Goal: Transaction & Acquisition: Purchase product/service

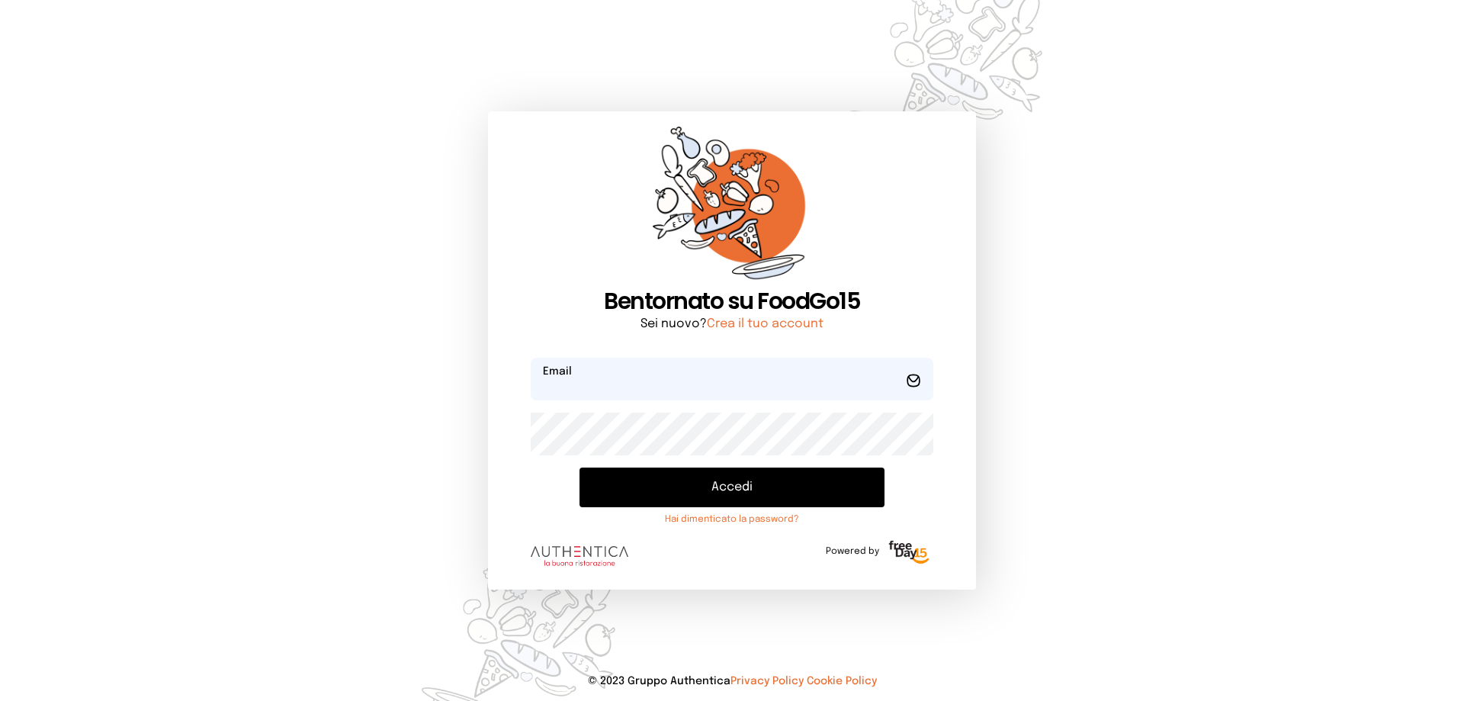
click at [590, 382] on input "email" at bounding box center [732, 379] width 403 height 43
type input "**********"
click at [580, 467] on button "Accedi" at bounding box center [732, 487] width 305 height 40
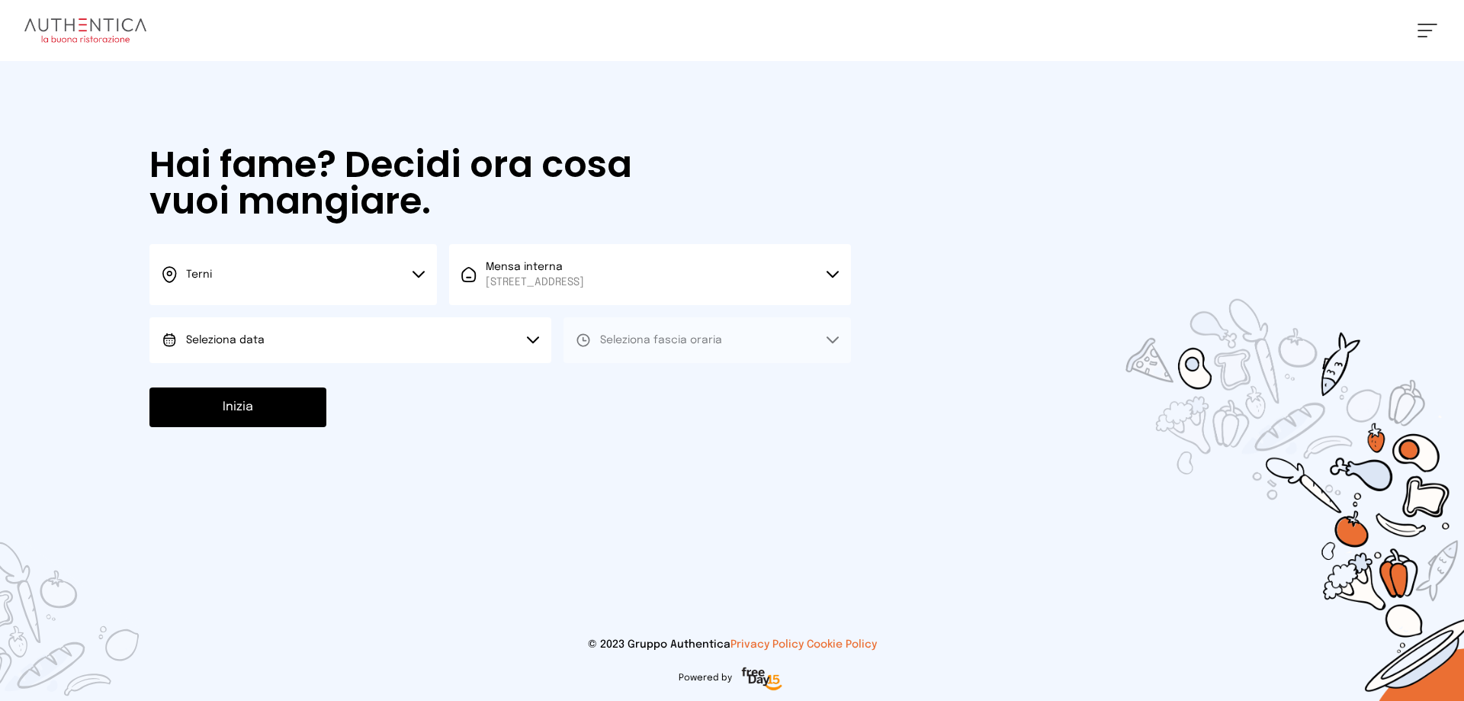
click at [516, 333] on button "Seleziona data" at bounding box center [350, 340] width 402 height 46
click at [220, 377] on span "[DATE], [DATE]" at bounding box center [223, 382] width 75 height 15
click at [695, 337] on span "Seleziona fascia oraria" at bounding box center [661, 340] width 122 height 11
click at [637, 386] on li "Pranzo" at bounding box center [708, 383] width 288 height 40
click at [194, 416] on button "Inizia" at bounding box center [237, 407] width 177 height 40
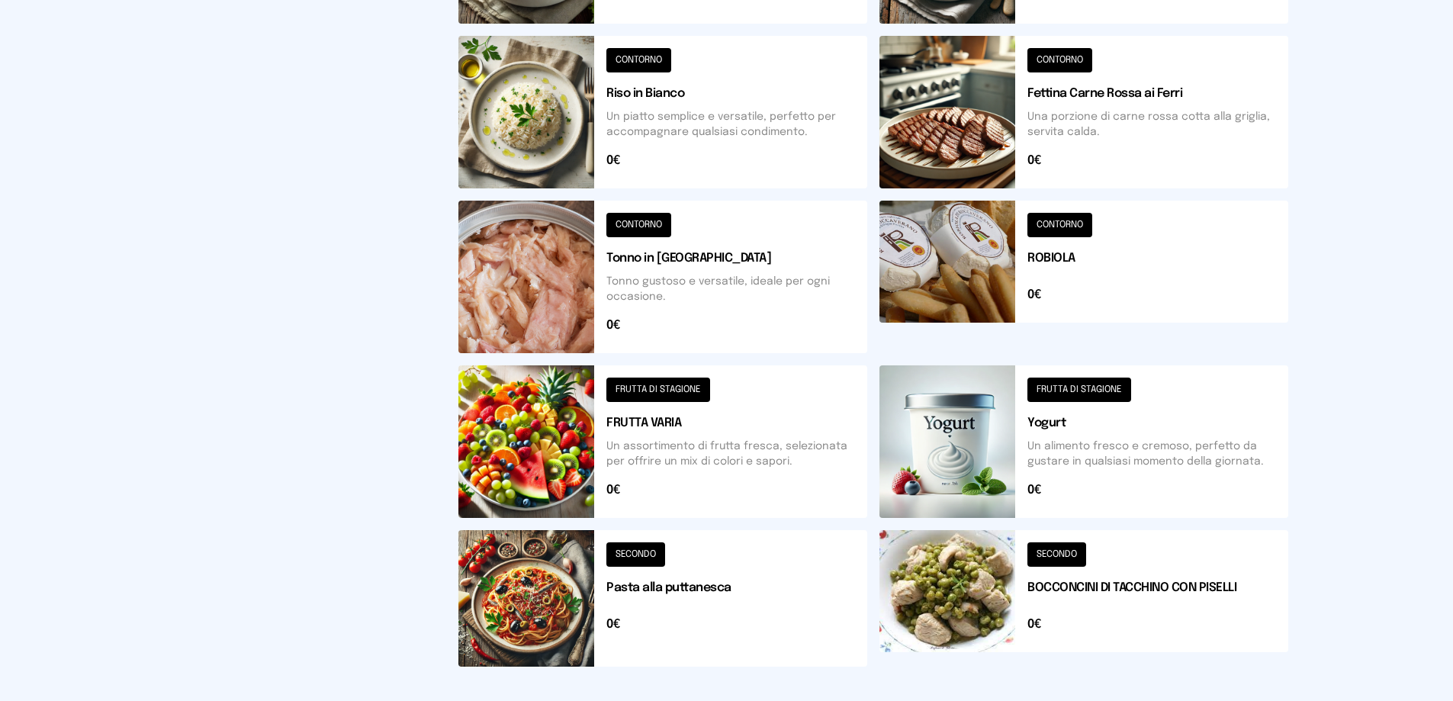
scroll to position [229, 0]
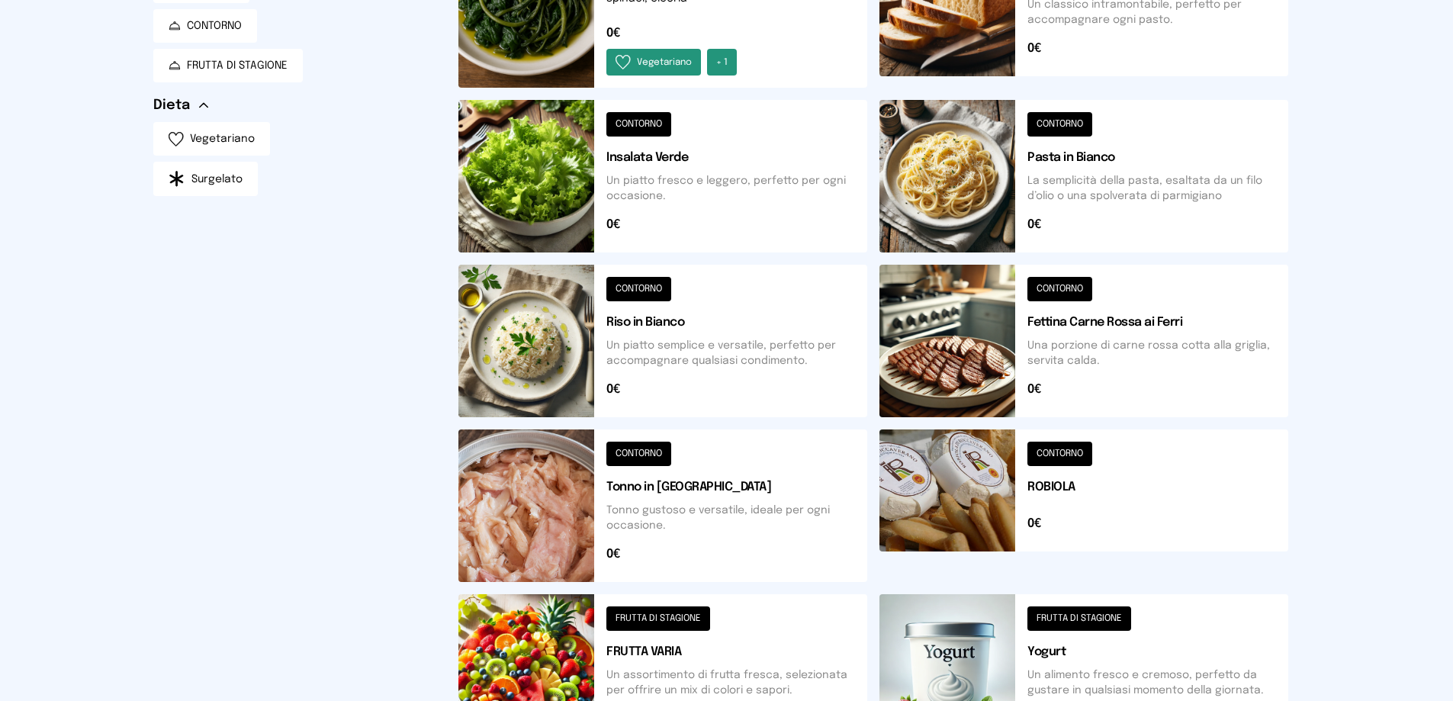
click at [956, 347] on button at bounding box center [1083, 341] width 409 height 153
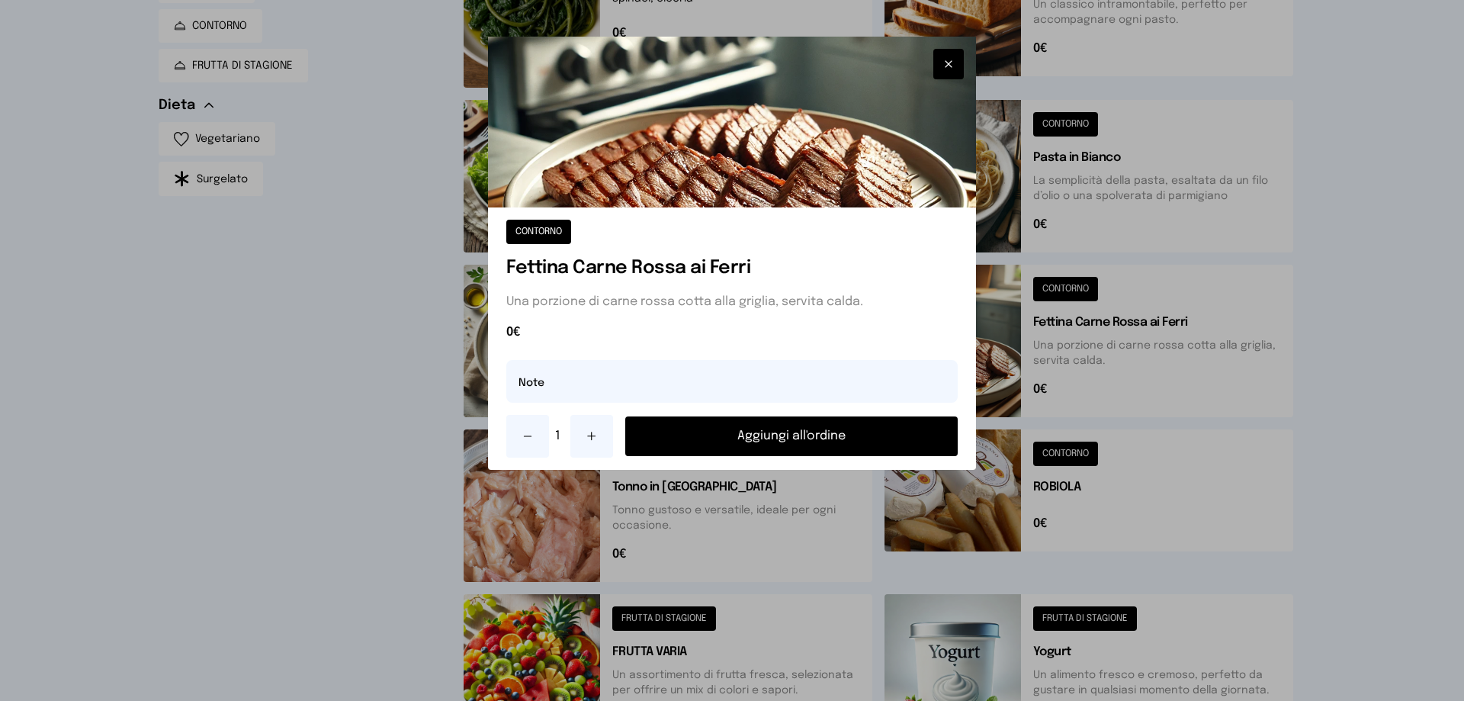
click at [820, 431] on button "Aggiungi all'ordine" at bounding box center [791, 436] width 333 height 40
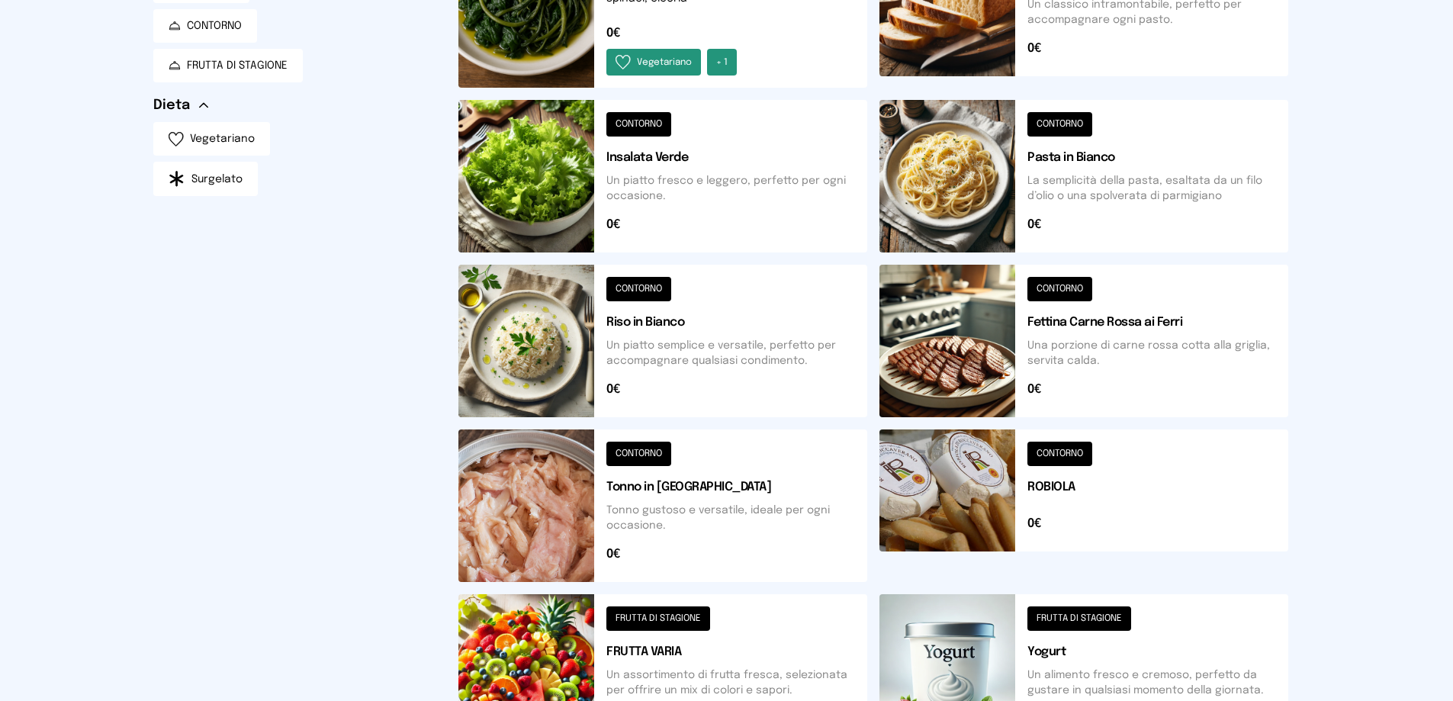
scroll to position [0, 0]
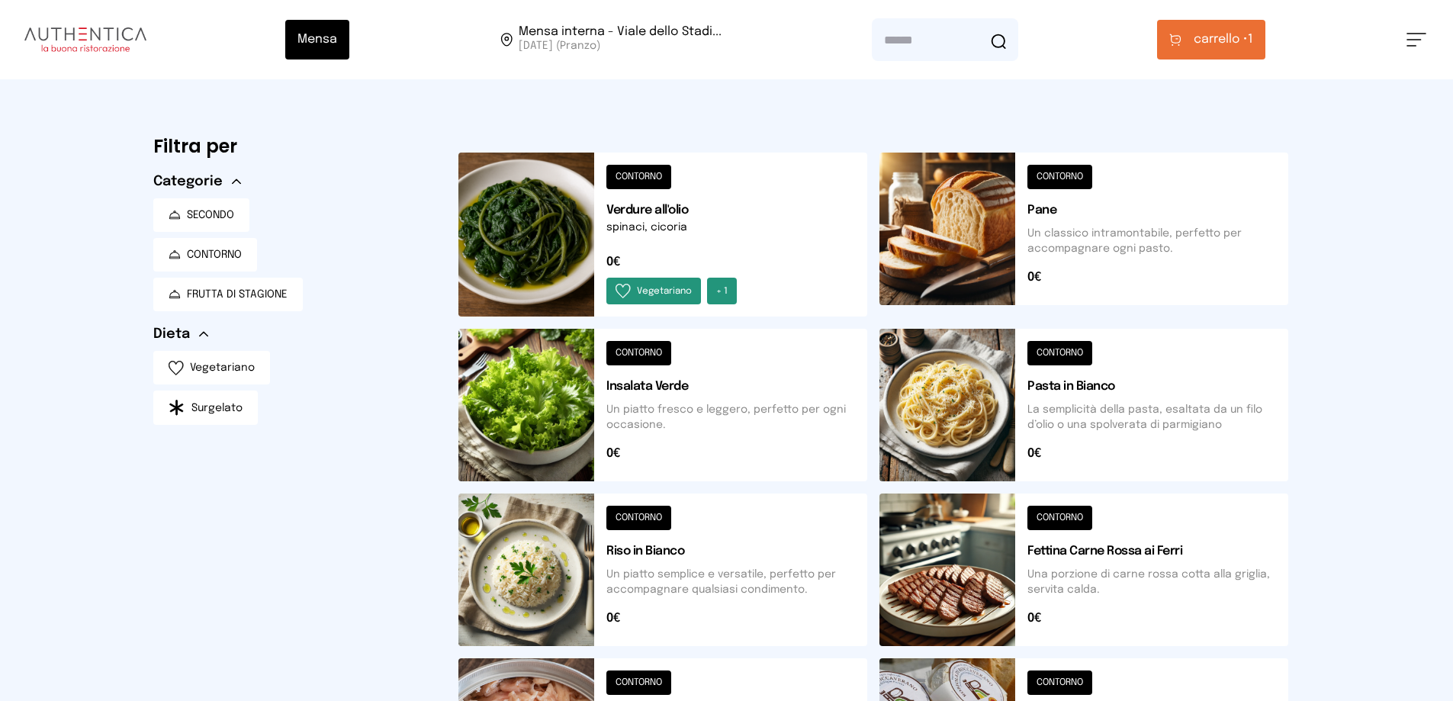
click at [629, 233] on button at bounding box center [662, 235] width 409 height 164
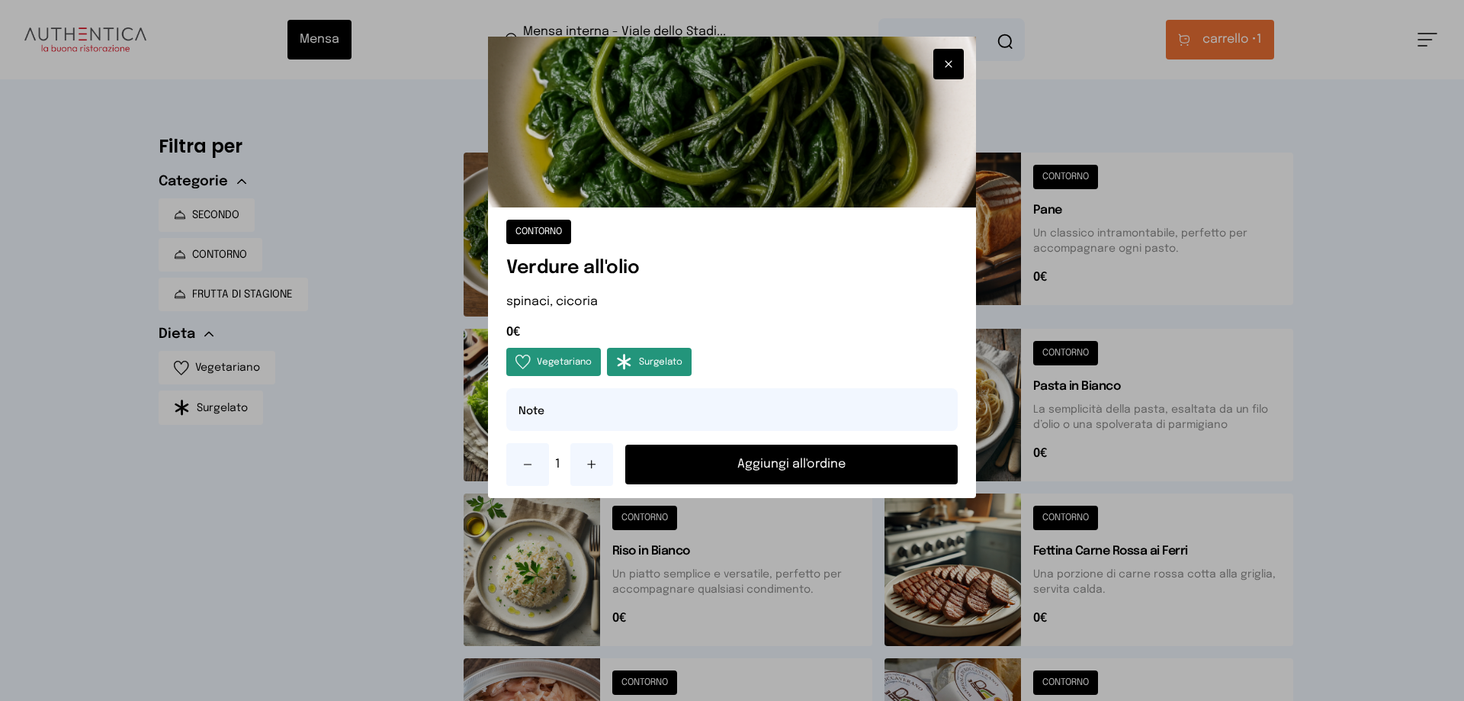
click at [603, 467] on button at bounding box center [591, 464] width 43 height 43
click at [863, 465] on button "Aggiungi all'ordine" at bounding box center [791, 465] width 333 height 40
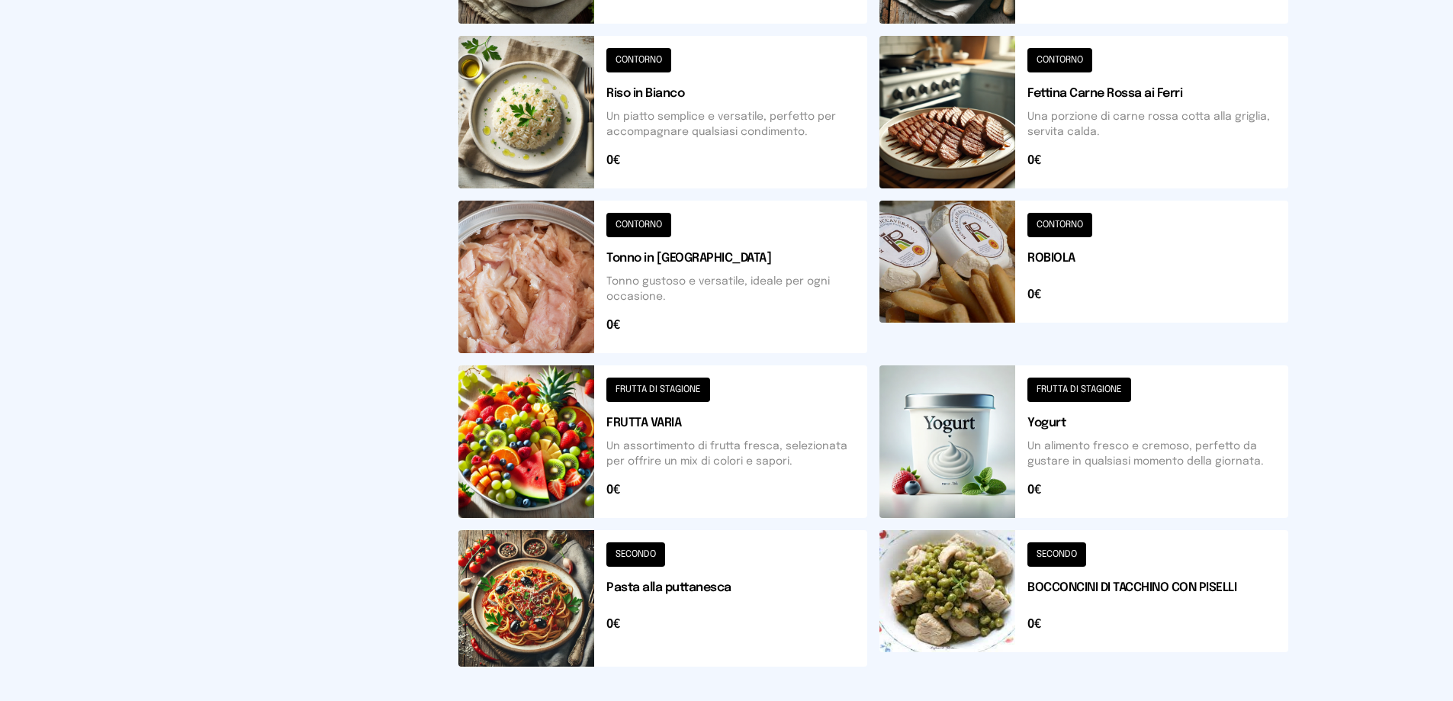
scroll to position [534, 0]
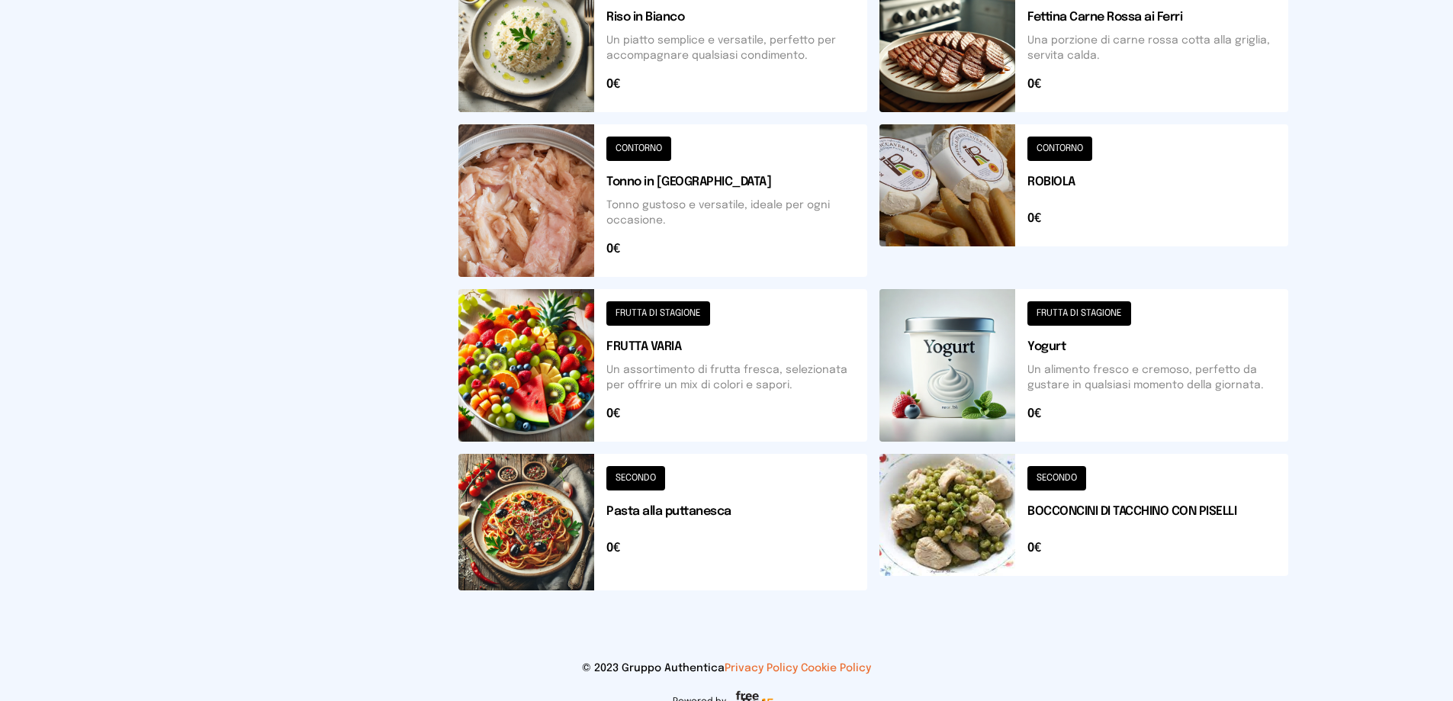
click at [950, 497] on button at bounding box center [1083, 522] width 409 height 137
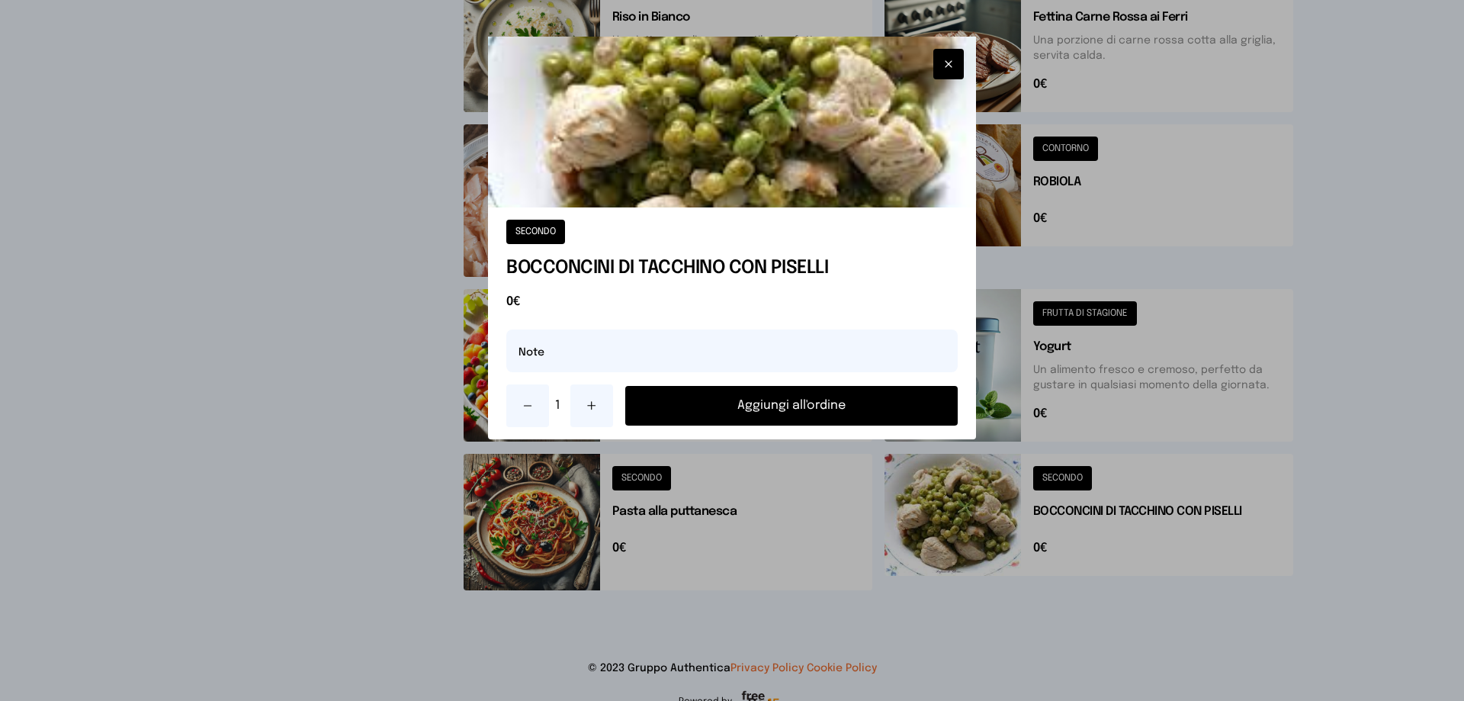
click at [776, 408] on button "Aggiungi all'ordine" at bounding box center [791, 406] width 333 height 40
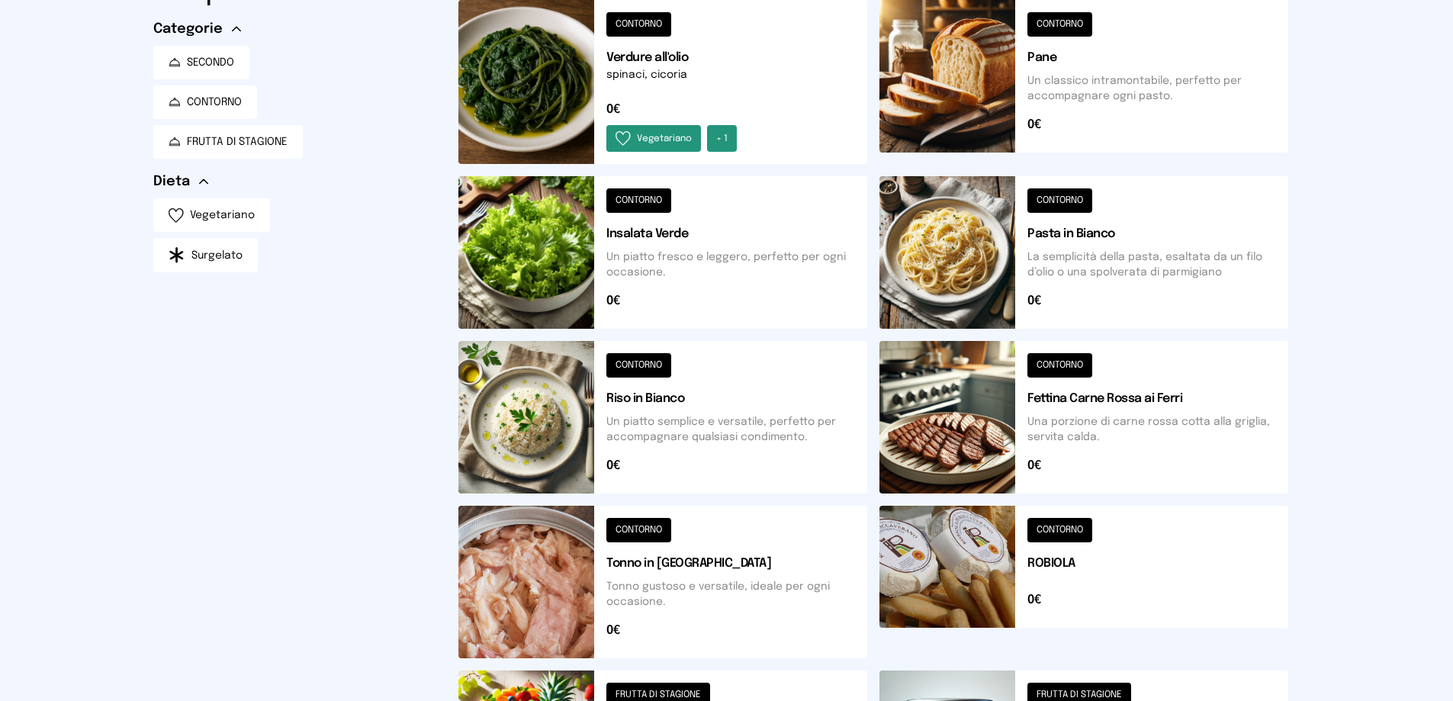
scroll to position [0, 0]
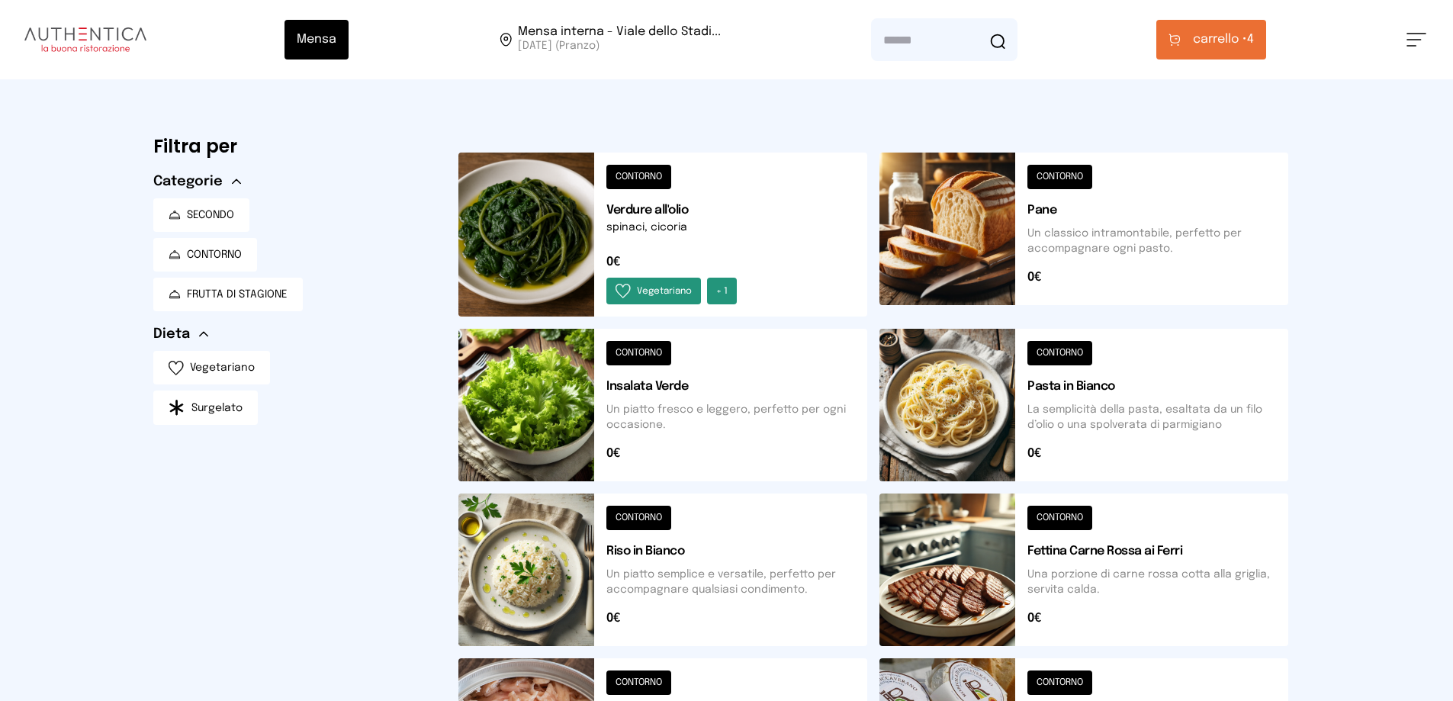
click at [964, 202] on button at bounding box center [1083, 235] width 409 height 164
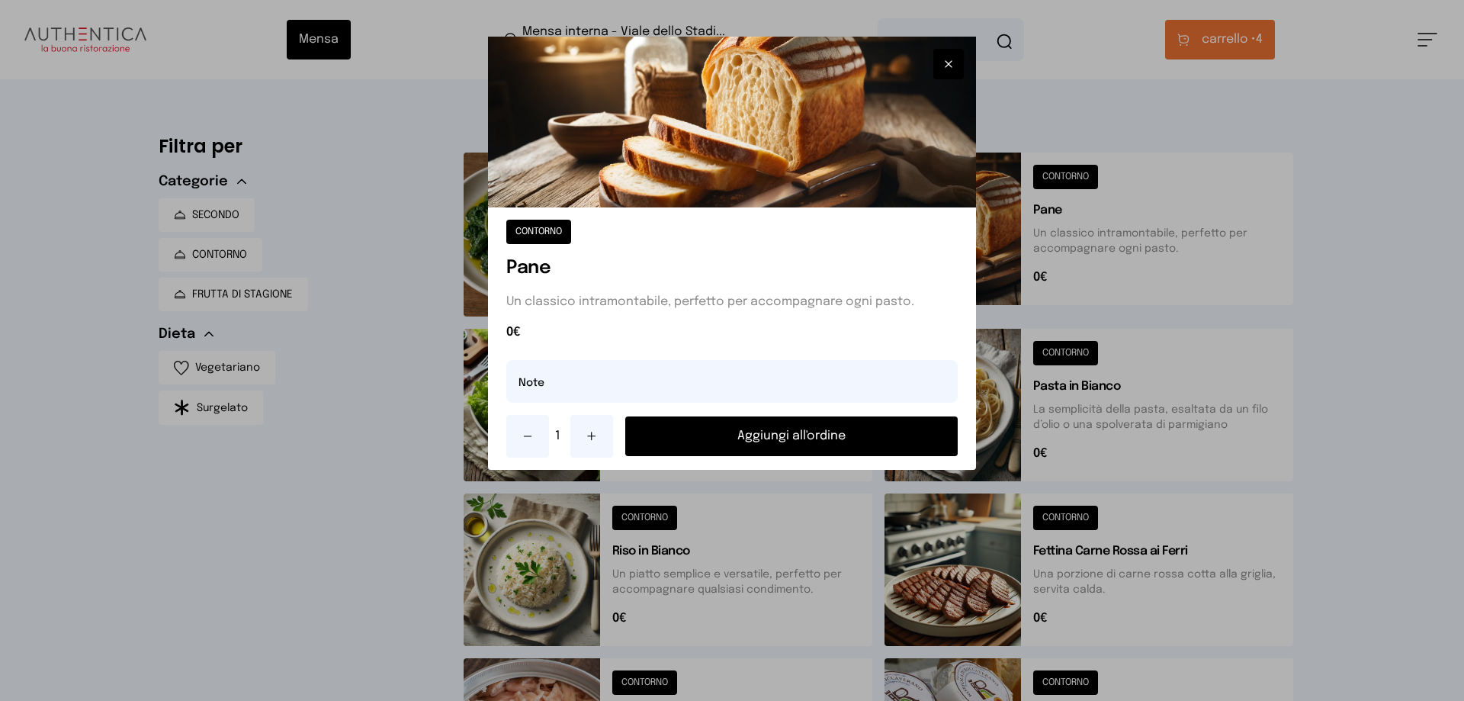
click at [768, 433] on button "Aggiungi all'ordine" at bounding box center [791, 436] width 333 height 40
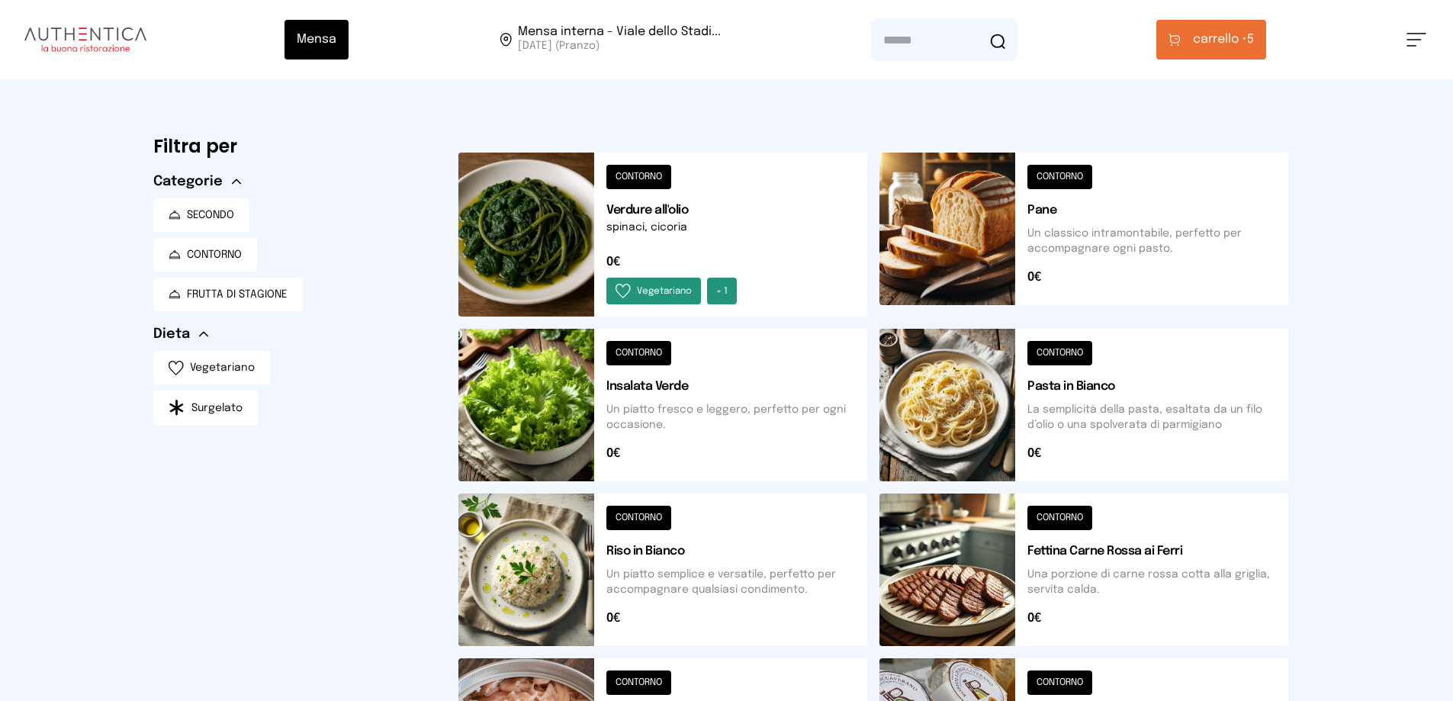
click at [991, 278] on button at bounding box center [1083, 235] width 409 height 164
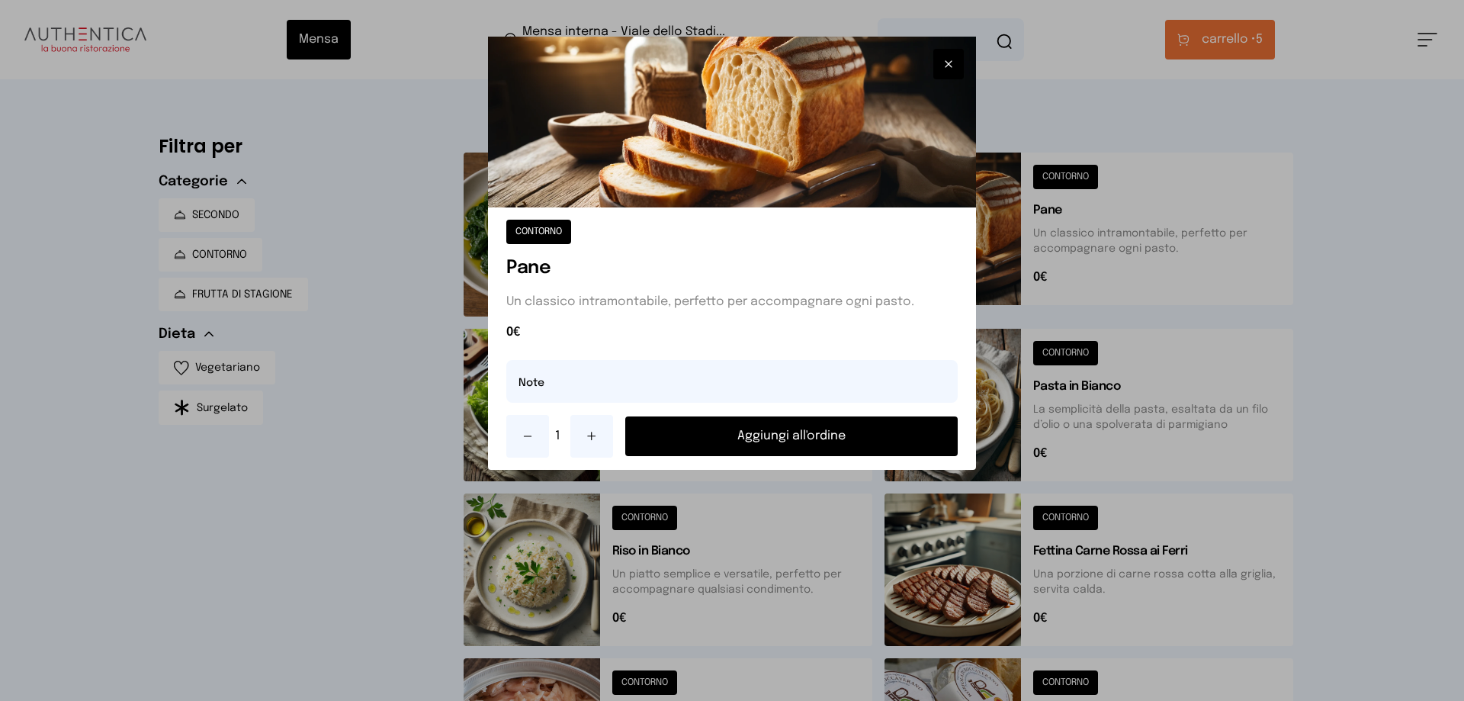
drag, startPoint x: 731, startPoint y: 442, endPoint x: 761, endPoint y: 431, distance: 32.6
click at [732, 442] on button "Aggiungi all'ordine" at bounding box center [791, 436] width 333 height 40
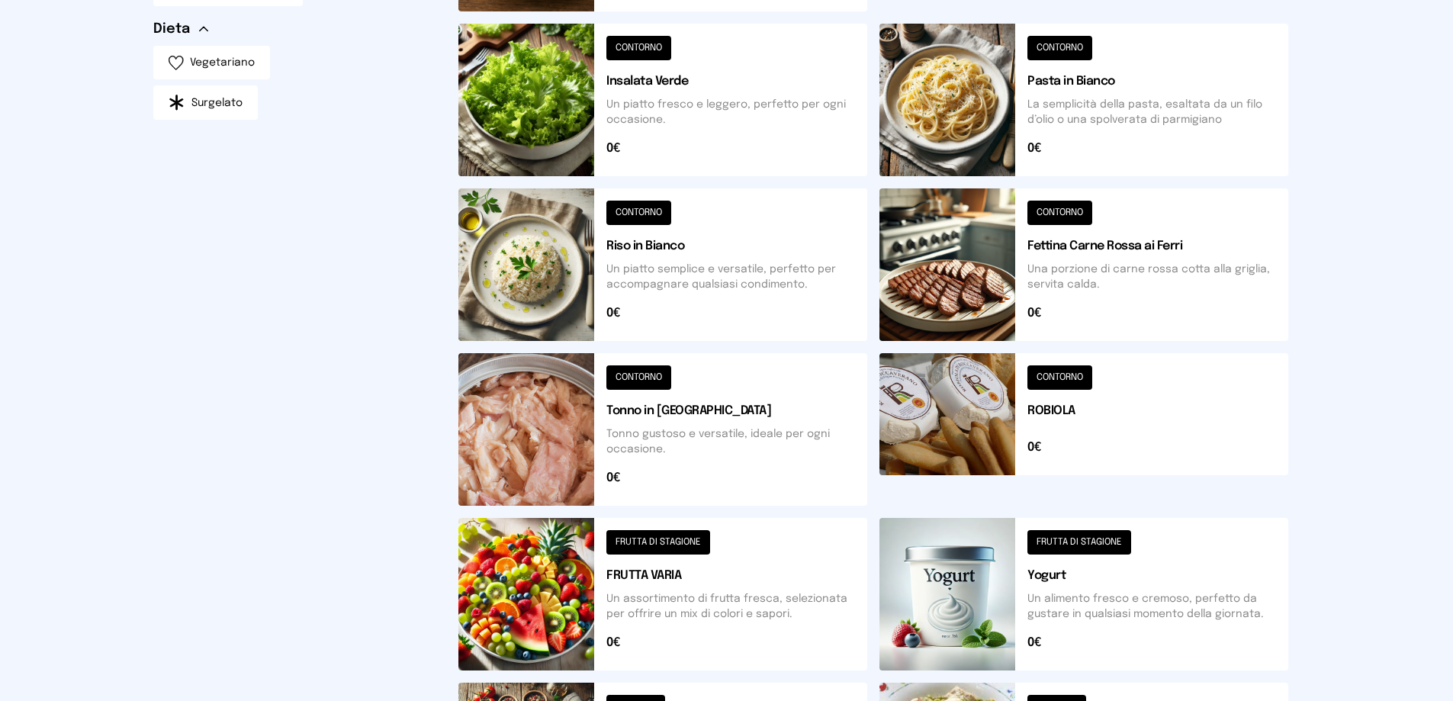
scroll to position [534, 0]
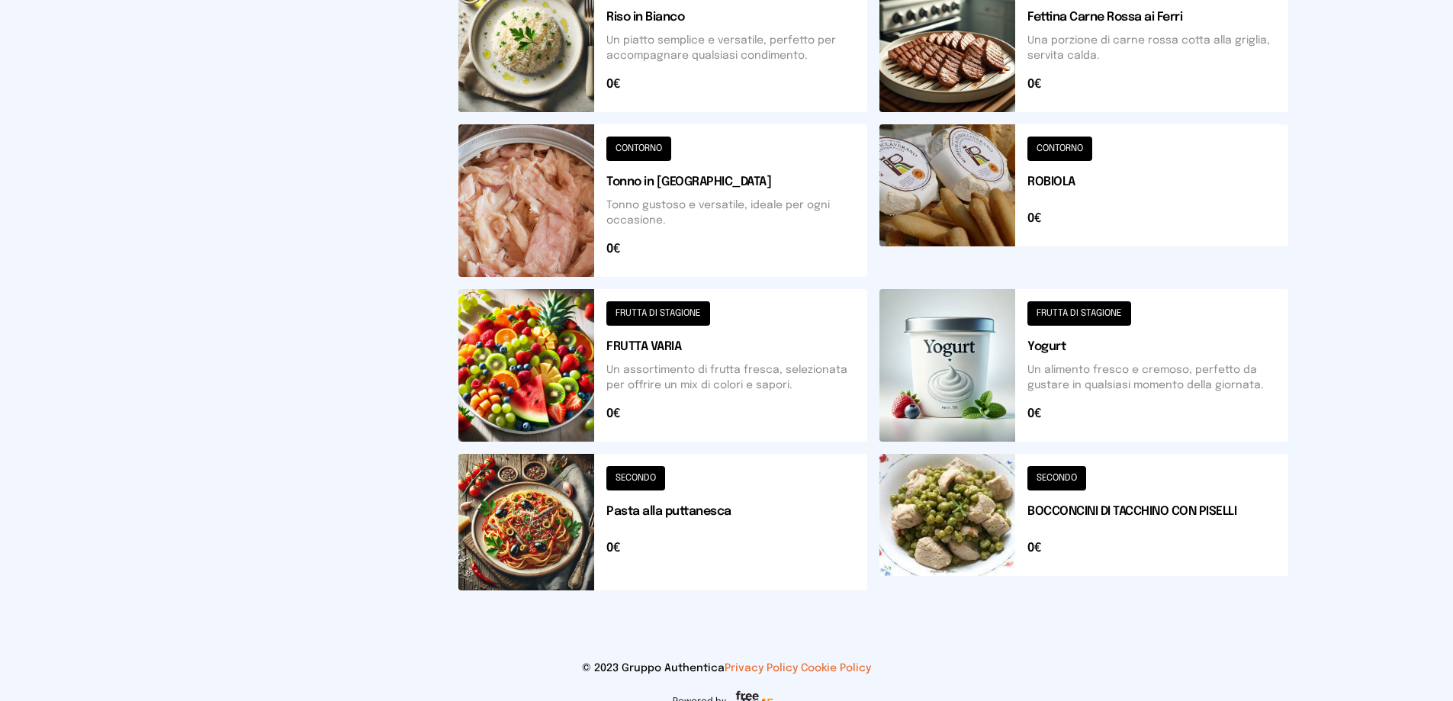
click at [715, 395] on button at bounding box center [662, 365] width 409 height 153
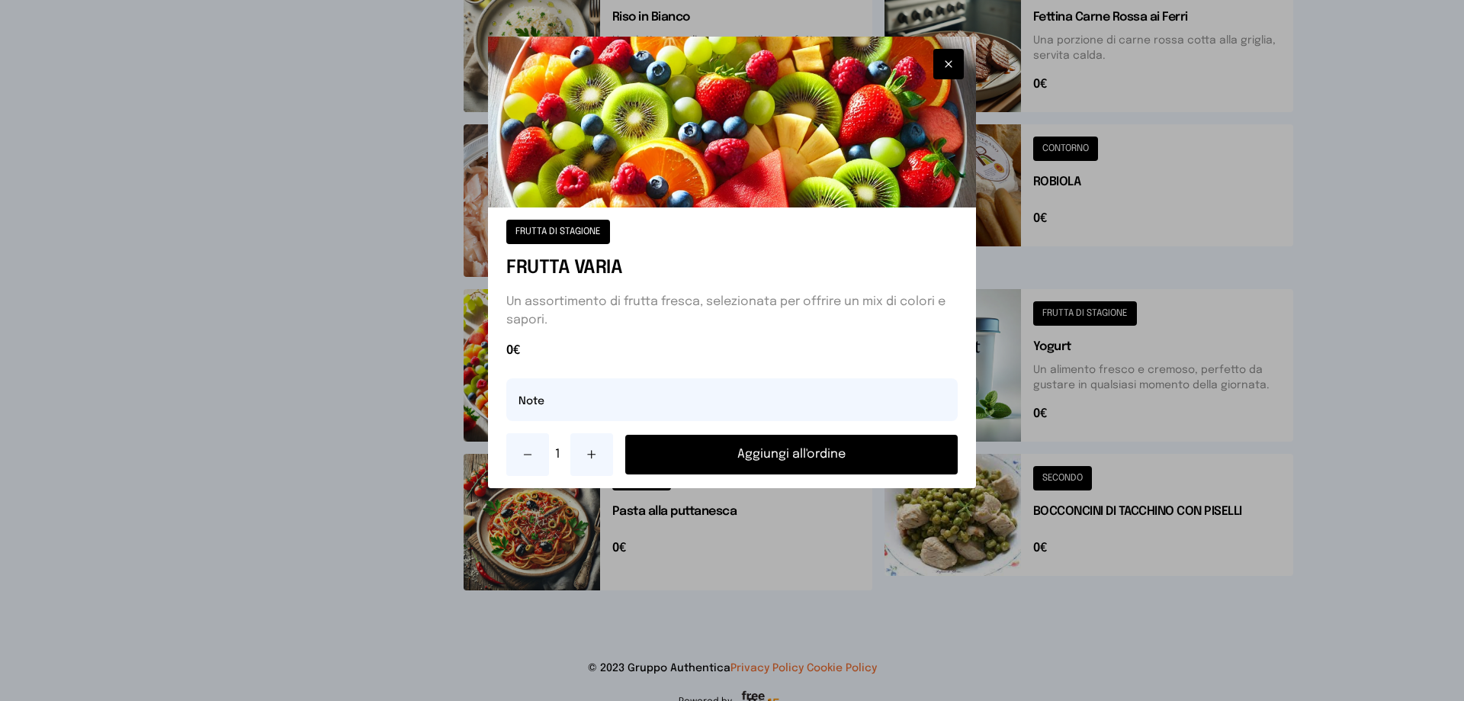
click at [718, 454] on button "Aggiungi all'ordine" at bounding box center [791, 455] width 333 height 40
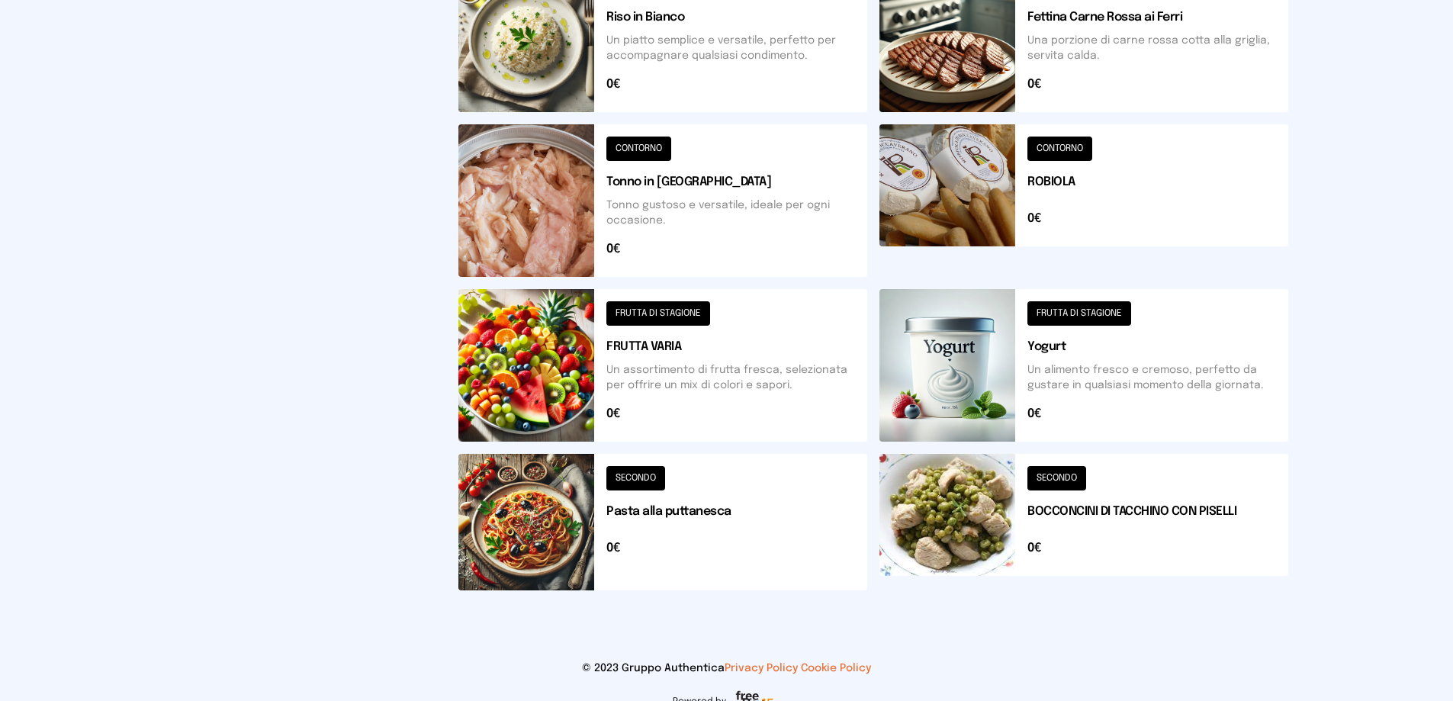
click at [881, 353] on button at bounding box center [1083, 365] width 409 height 153
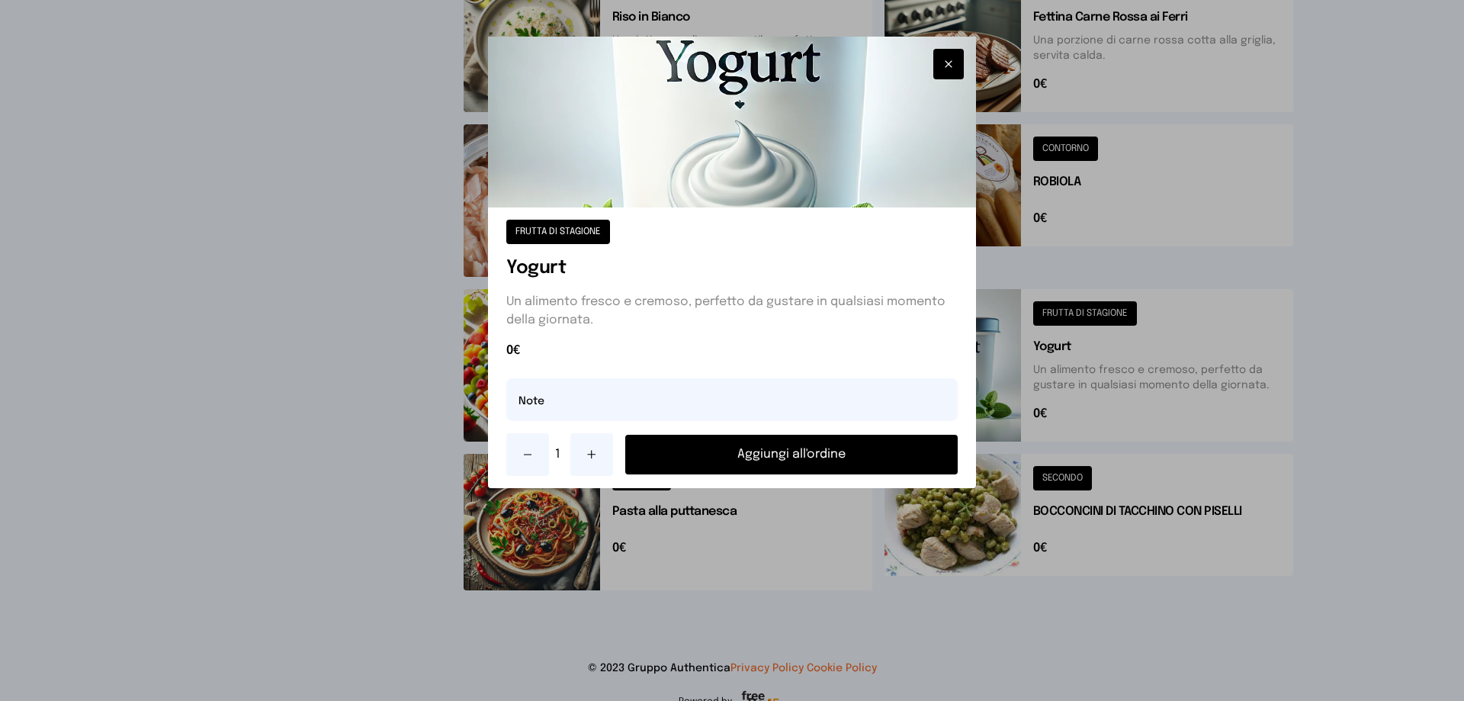
click at [748, 457] on button "Aggiungi all'ordine" at bounding box center [791, 455] width 333 height 40
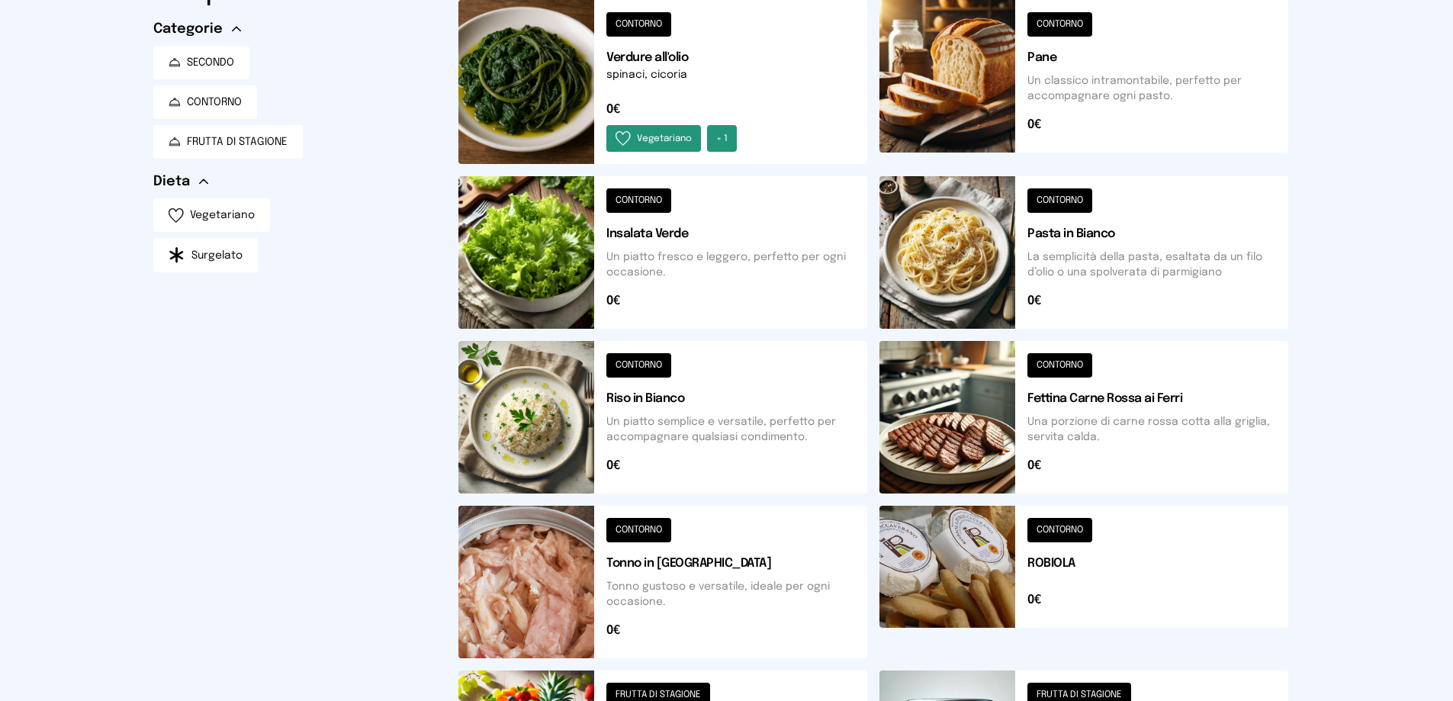
scroll to position [0, 0]
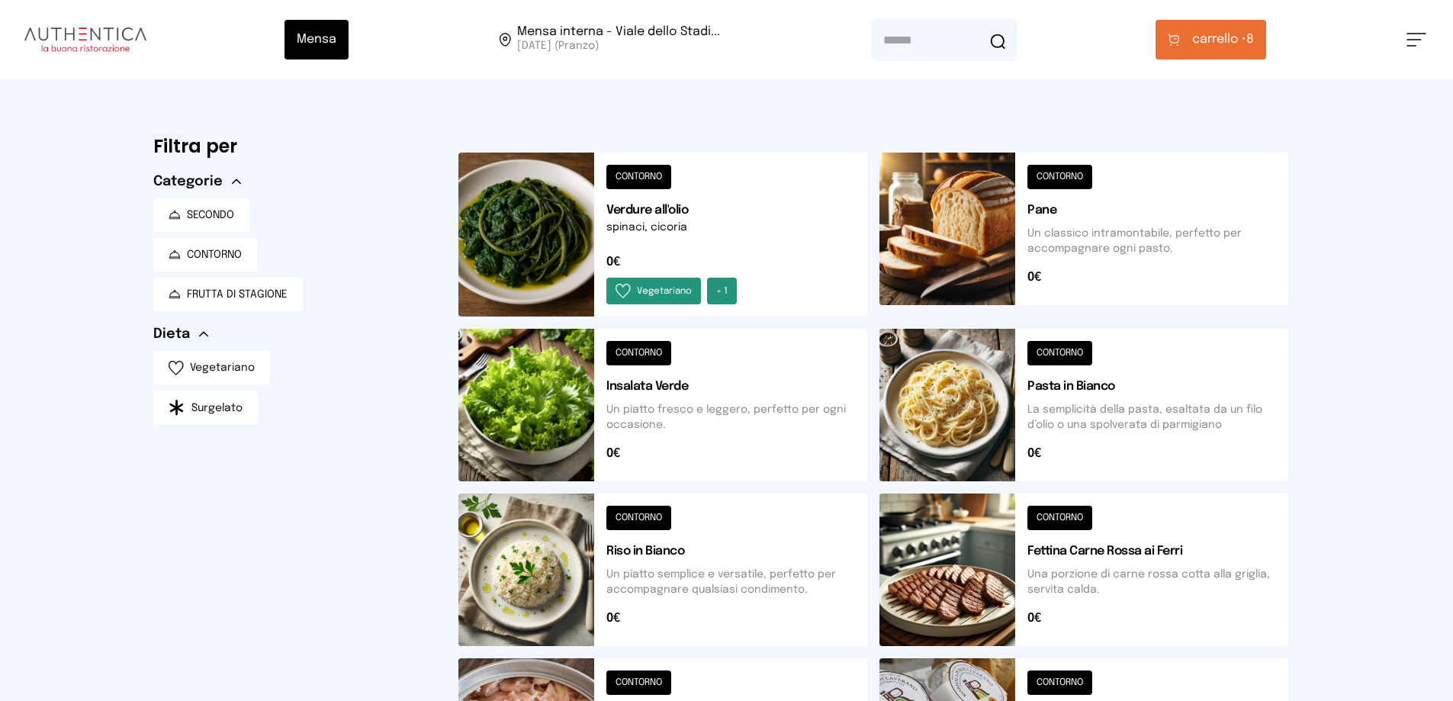
click at [1213, 47] on span "carrello •" at bounding box center [1219, 40] width 54 height 18
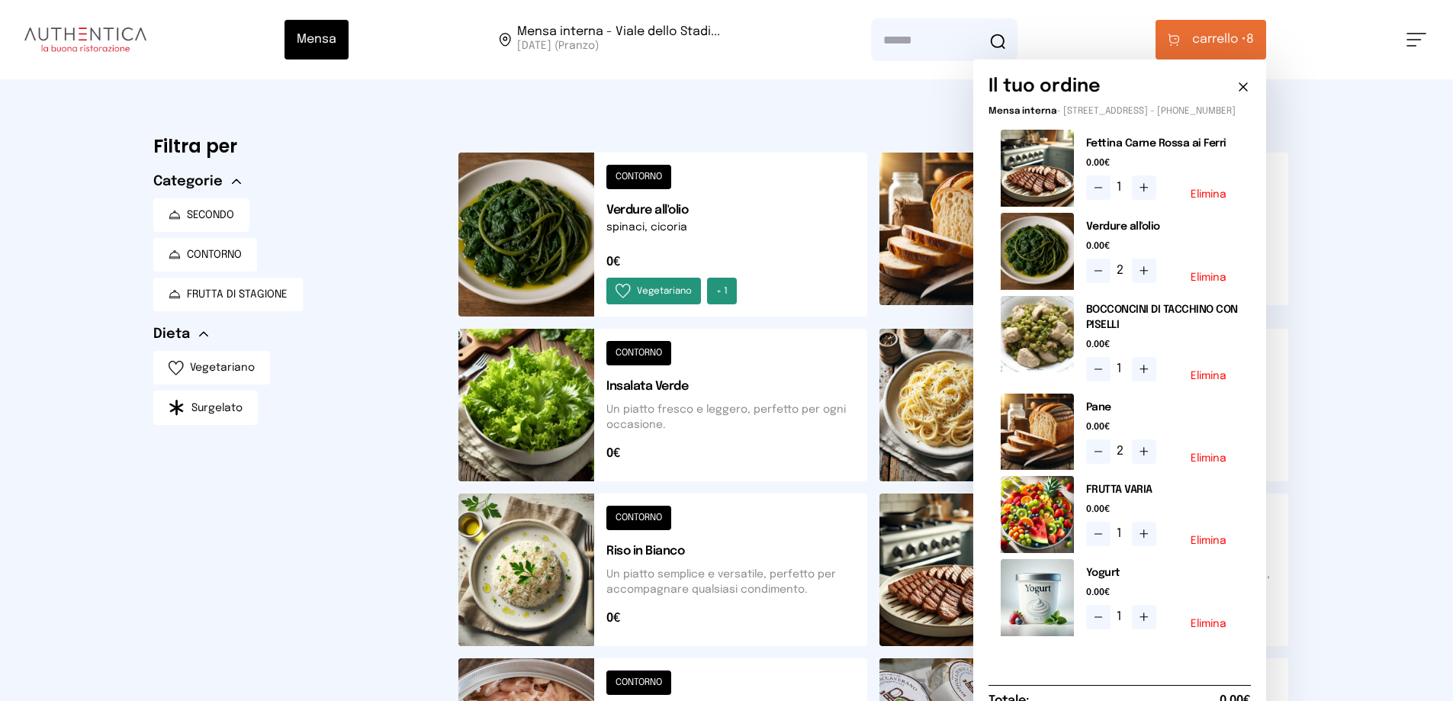
scroll to position [534, 0]
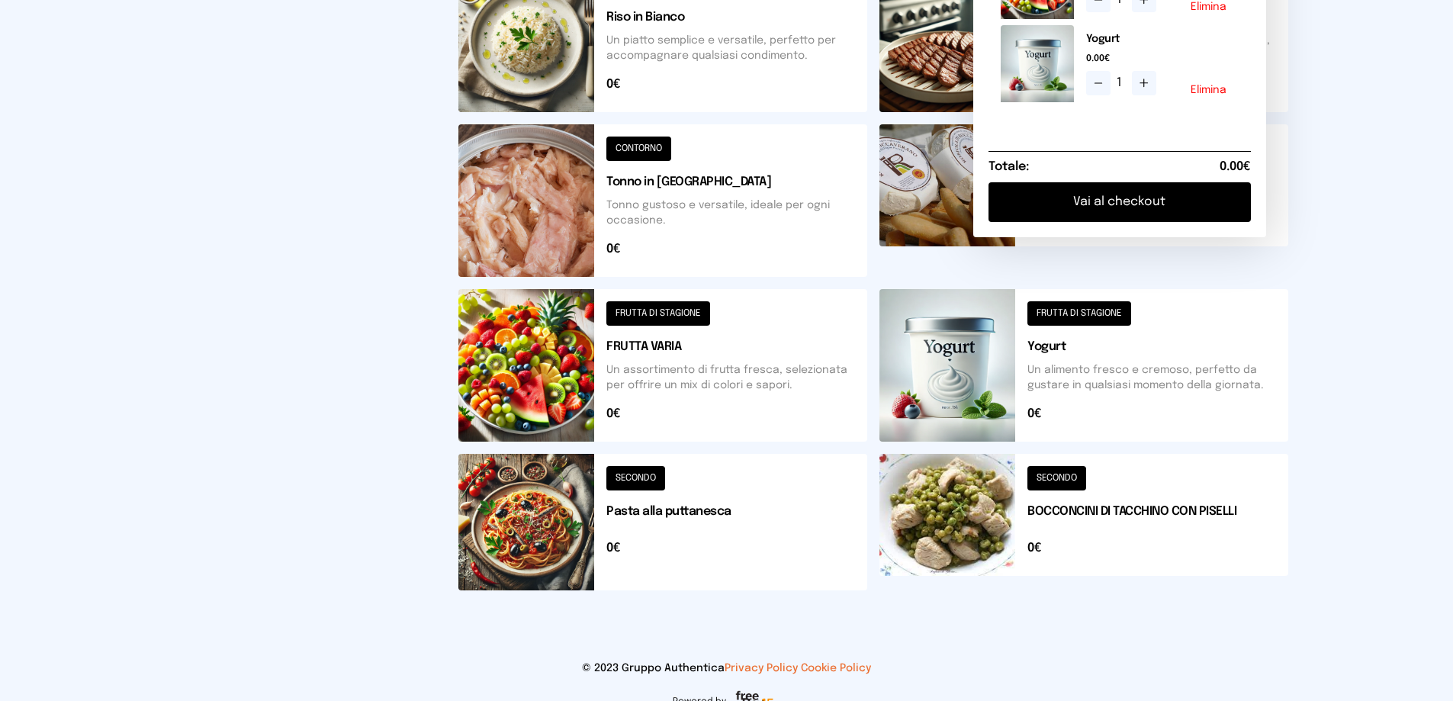
click at [1152, 209] on button "Vai al checkout" at bounding box center [1119, 202] width 262 height 40
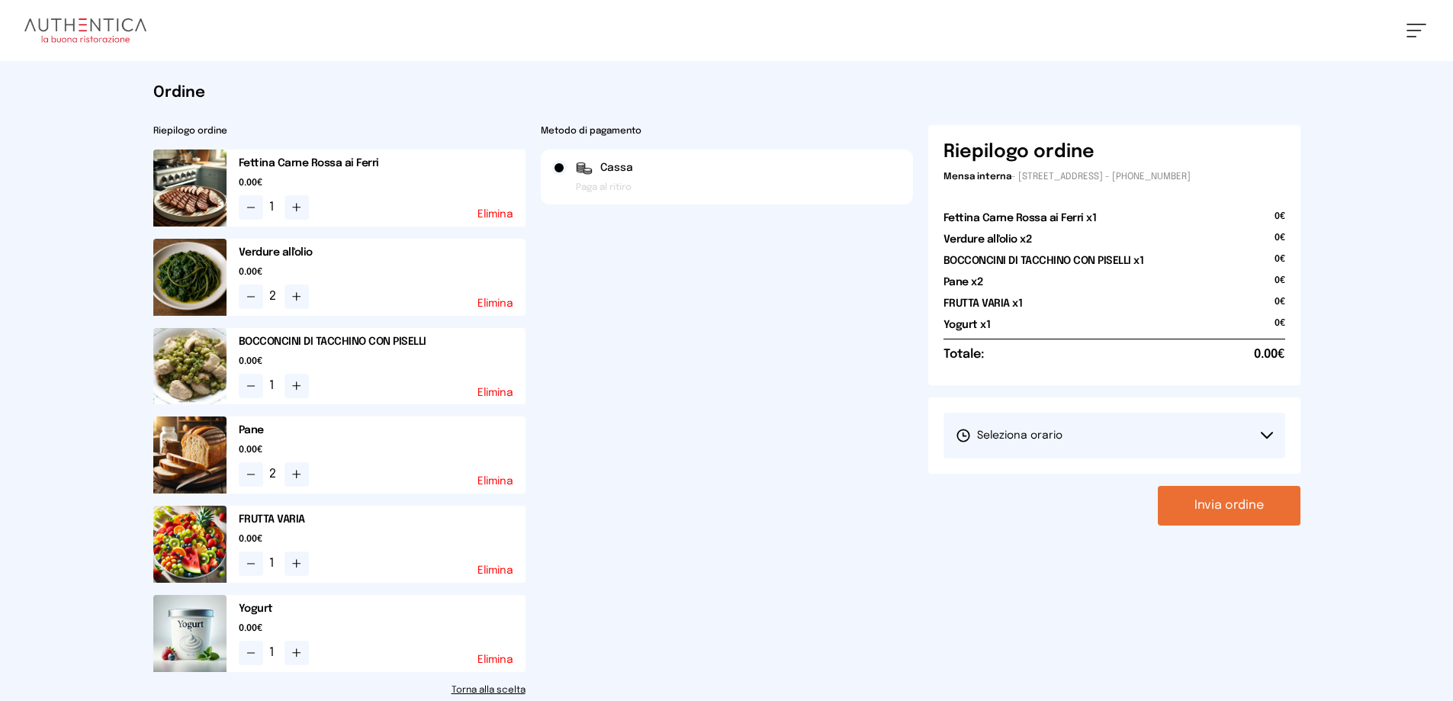
click at [1107, 440] on button "Seleziona orario" at bounding box center [1114, 436] width 342 height 46
click at [1105, 478] on li "1° Turno (13:00 - 15:00)" at bounding box center [1114, 478] width 342 height 40
click at [1234, 496] on button "Invia ordine" at bounding box center [1229, 506] width 143 height 40
